Goal: Task Accomplishment & Management: Use online tool/utility

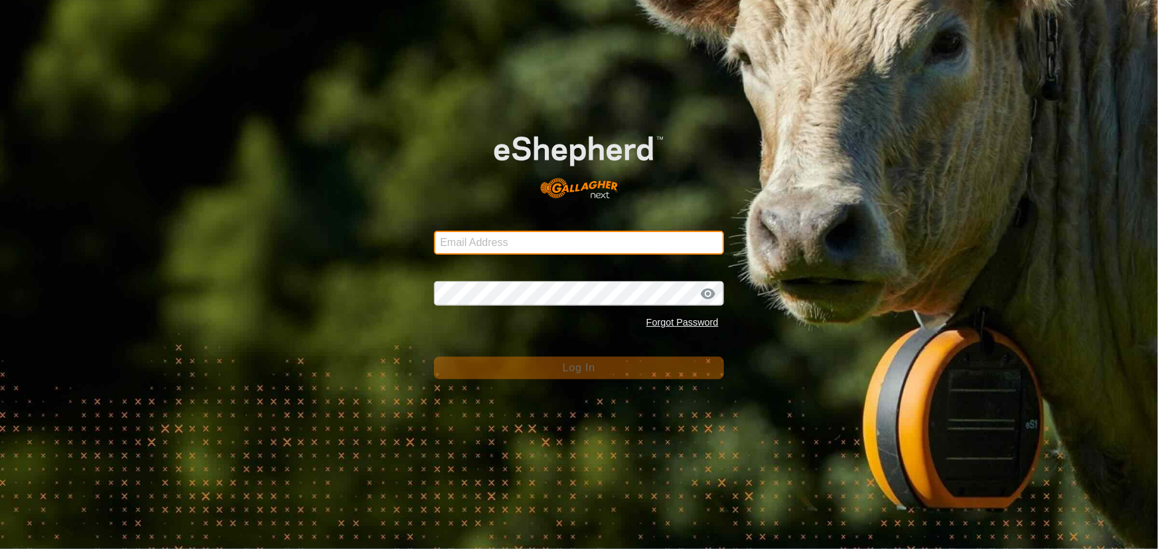
type input "[EMAIL_ADDRESS][DOMAIN_NAME]"
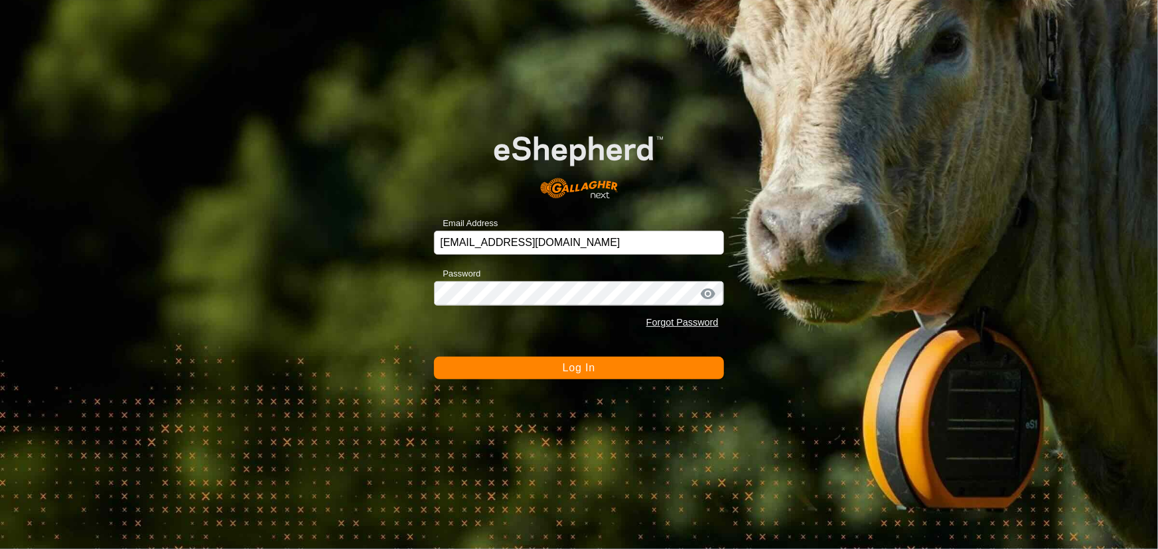
click at [448, 369] on button "Log In" at bounding box center [578, 368] width 289 height 23
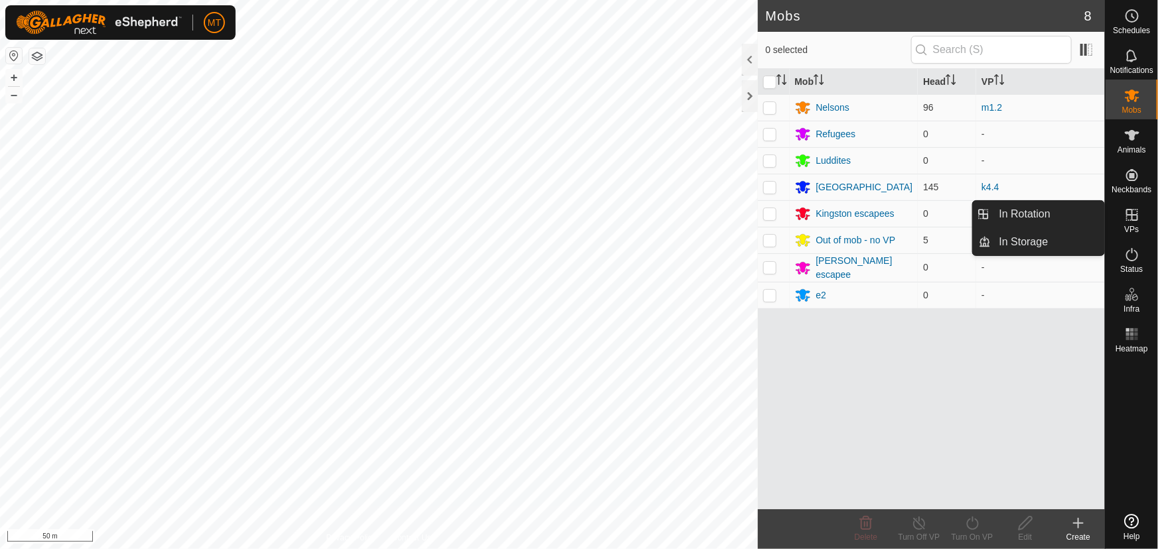
click at [1128, 220] on icon at bounding box center [1132, 215] width 12 height 12
click at [1045, 212] on link "In Rotation" at bounding box center [1047, 214] width 113 height 27
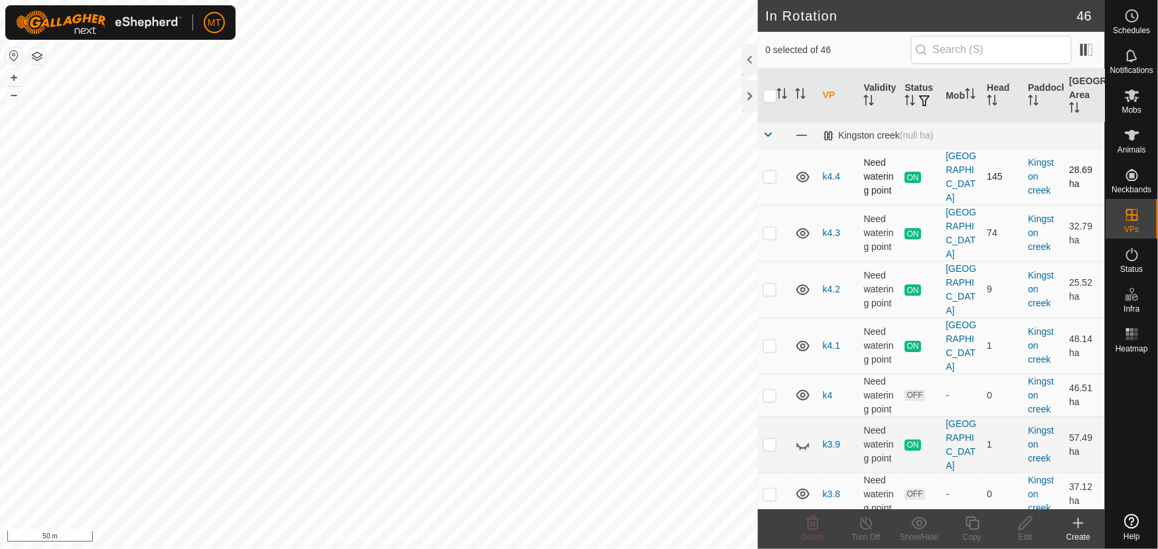
click at [769, 174] on p-checkbox at bounding box center [769, 176] width 13 height 11
checkbox input "true"
click at [972, 520] on icon at bounding box center [971, 523] width 13 height 13
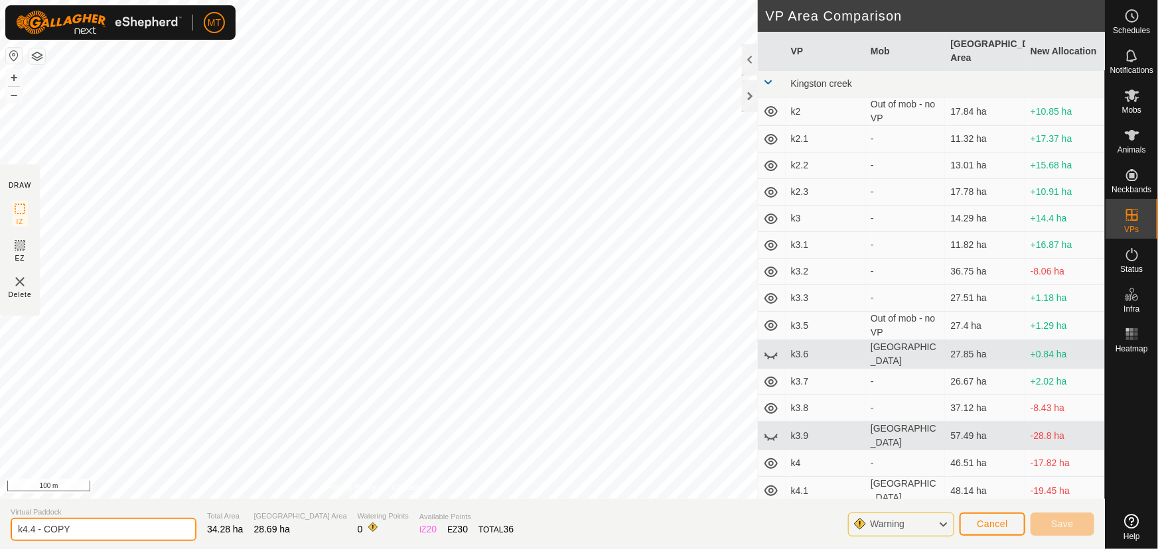
drag, startPoint x: 79, startPoint y: 526, endPoint x: 39, endPoint y: 524, distance: 39.9
click at [39, 524] on input "k4.4 - COPY" at bounding box center [104, 529] width 186 height 23
click at [85, 535] on input "k4.4 - COPY" at bounding box center [104, 529] width 186 height 23
type input "k4.5"
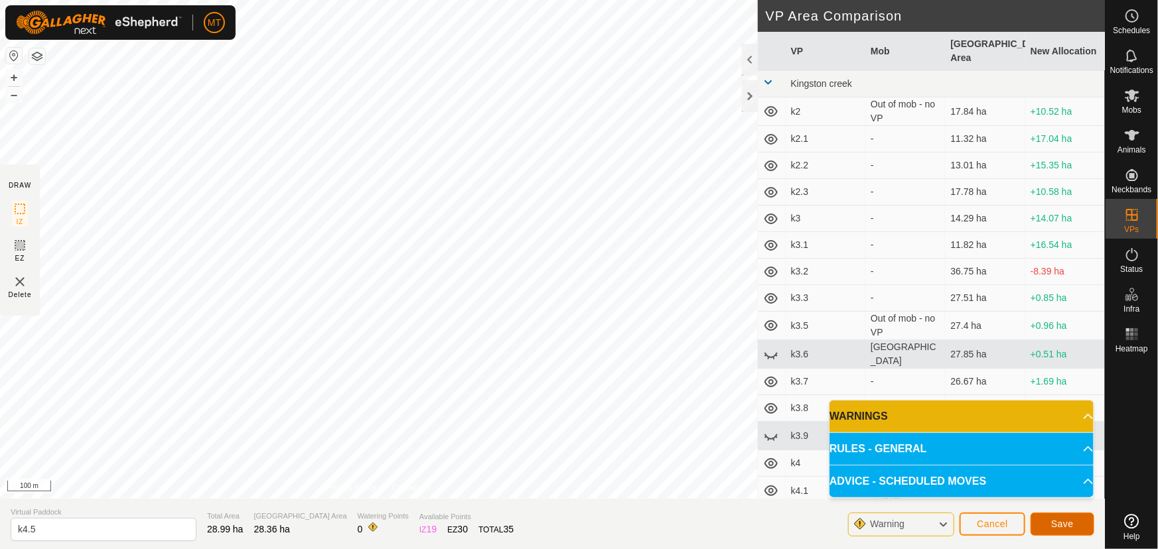
click at [1079, 527] on button "Save" at bounding box center [1062, 524] width 64 height 23
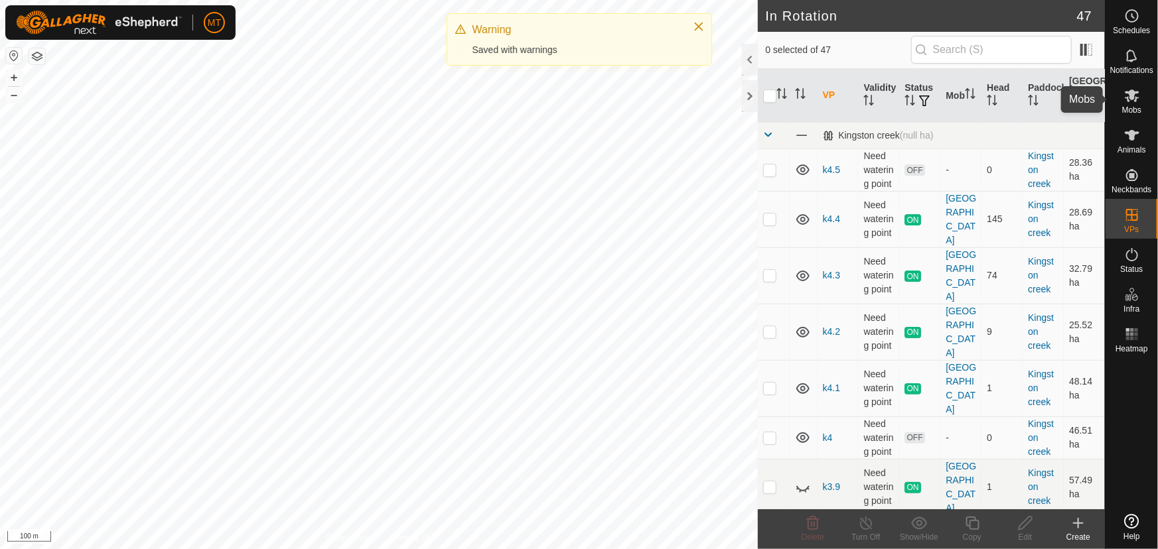
click at [1127, 98] on icon at bounding box center [1131, 96] width 15 height 13
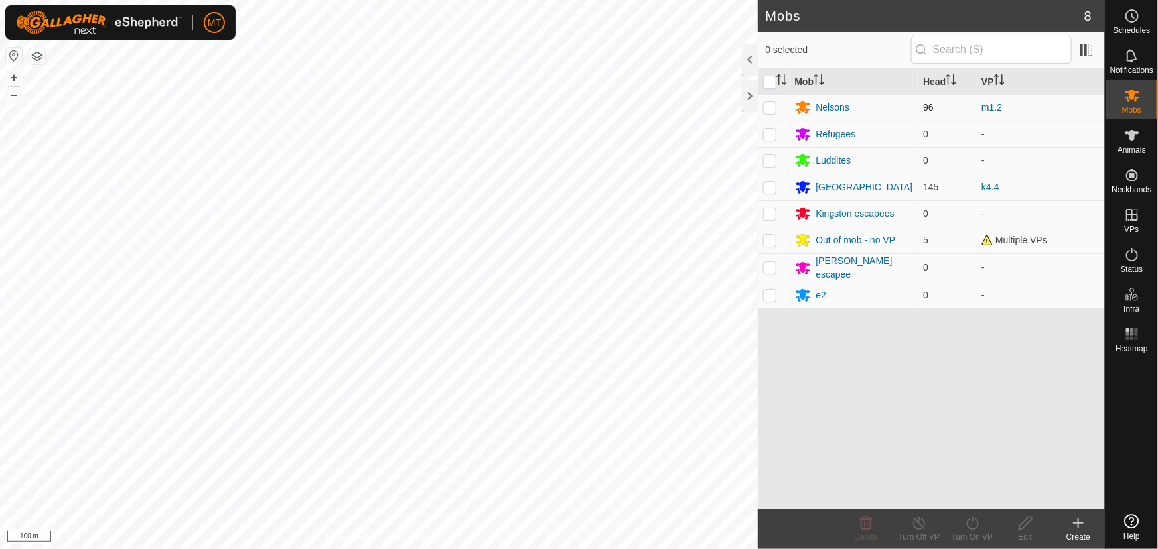
click at [766, 104] on p-checkbox at bounding box center [769, 107] width 13 height 11
checkbox input "true"
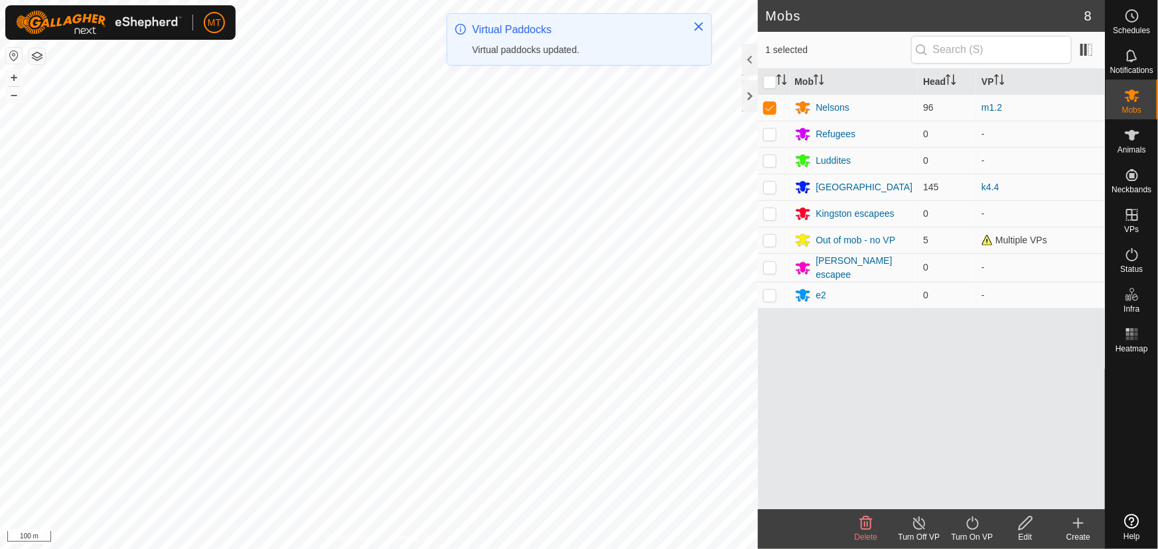
click at [974, 518] on icon at bounding box center [972, 523] width 17 height 16
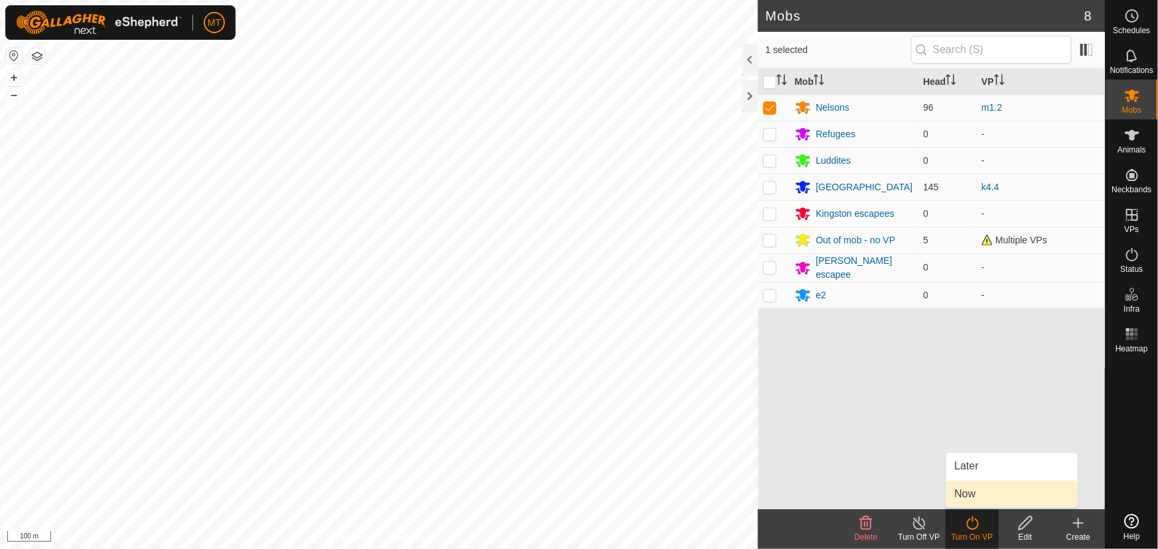
click at [984, 490] on link "Now" at bounding box center [1011, 494] width 131 height 27
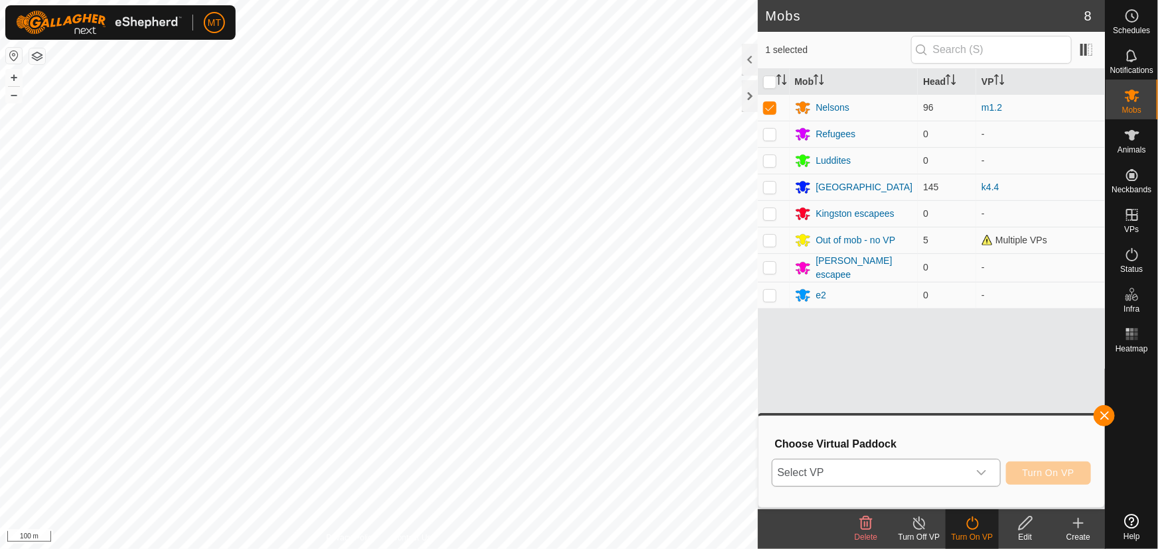
click at [921, 478] on span "Select VP" at bounding box center [870, 473] width 196 height 27
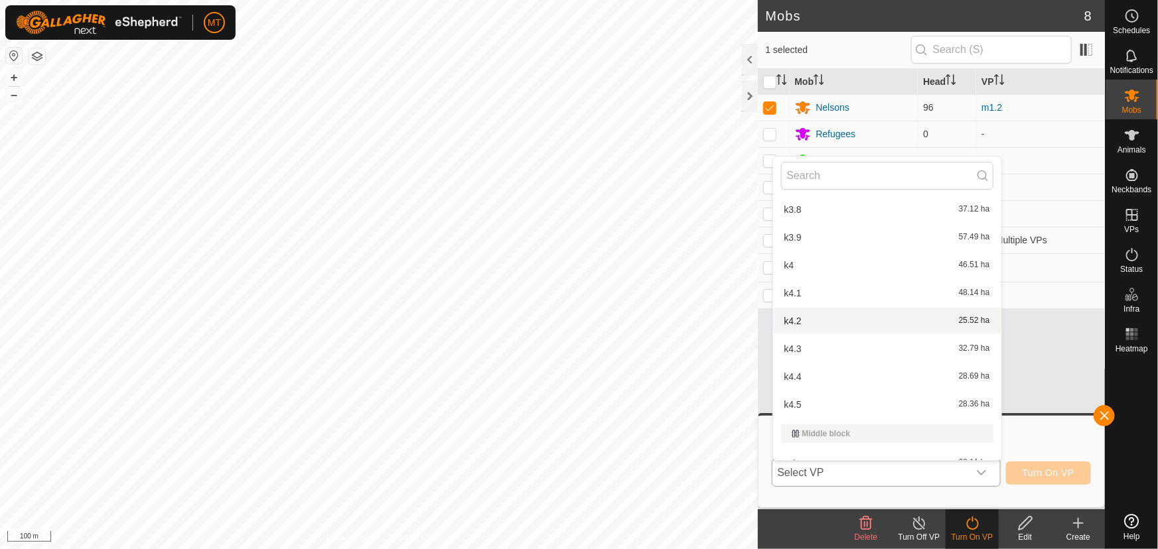
scroll to position [436, 0]
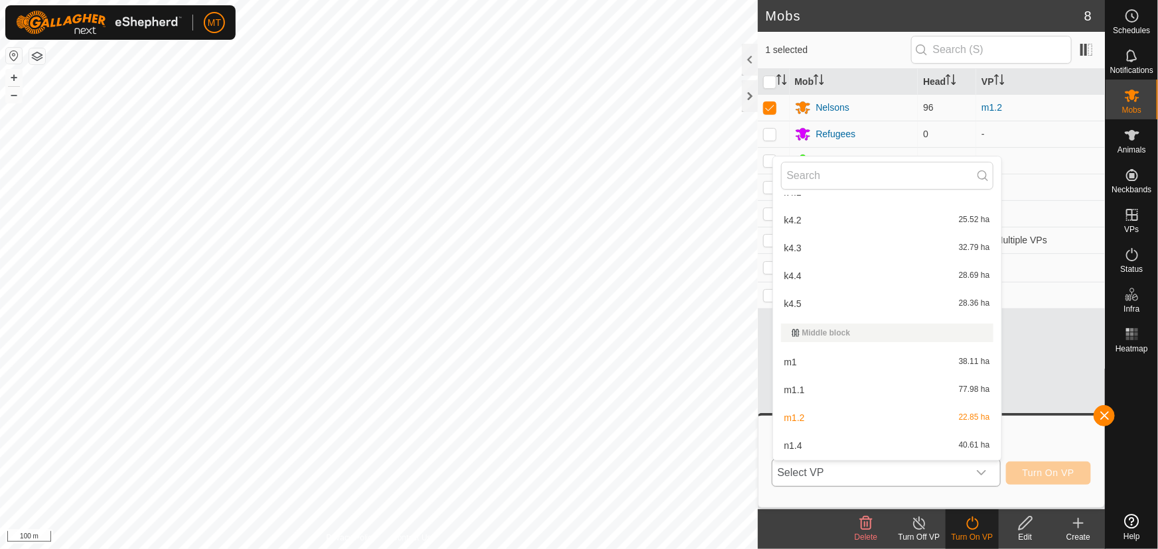
click at [805, 297] on div "k4.5 28.36 ha" at bounding box center [887, 304] width 212 height 16
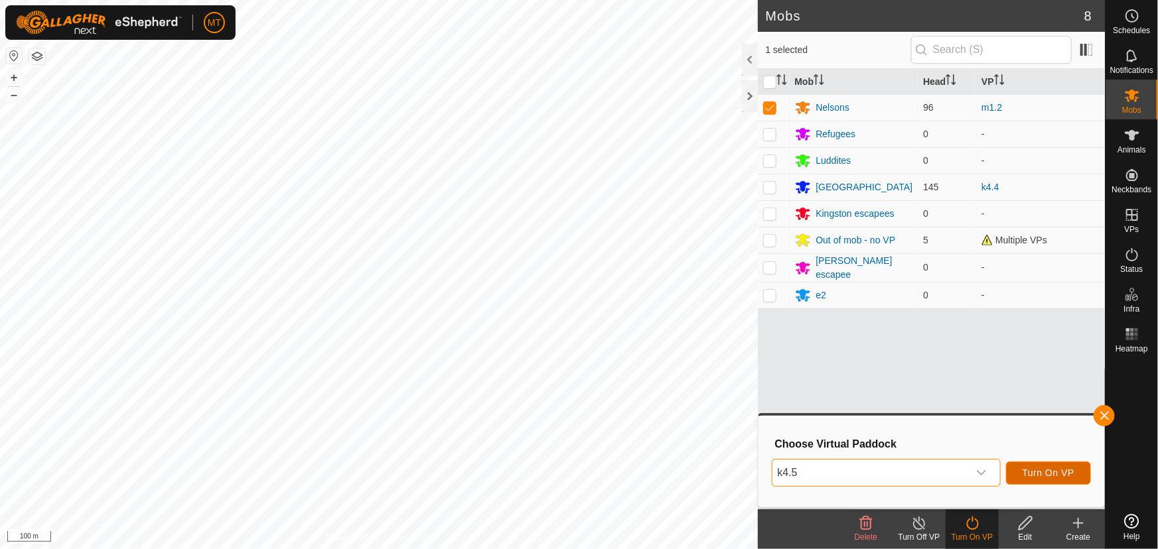
click at [1061, 468] on span "Turn On VP" at bounding box center [1048, 473] width 52 height 11
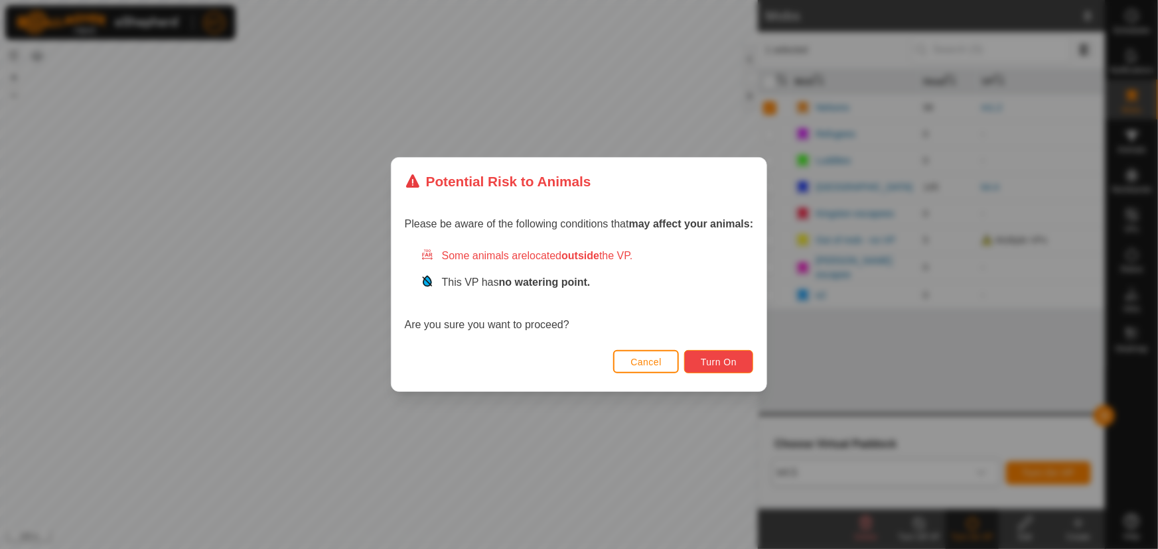
click at [725, 363] on span "Turn On" at bounding box center [718, 362] width 36 height 11
